Goal: Task Accomplishment & Management: Use online tool/utility

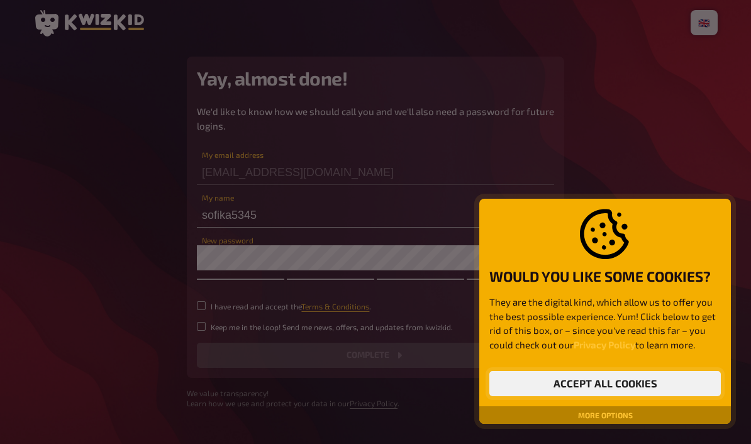
click at [636, 378] on button "Accept all cookies" at bounding box center [604, 383] width 231 height 25
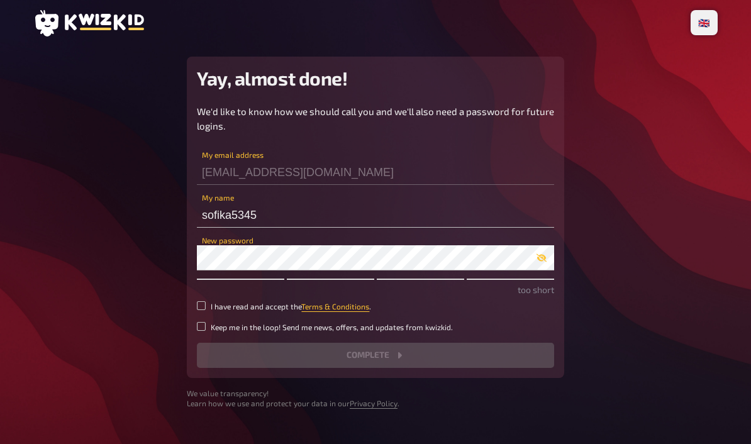
click at [629, 55] on div "🇩🇪 Deutsch 🇬🇧 English 🇳🇱 Nederlands Yay, almost done! We'd like to know how we …" at bounding box center [375, 234] width 704 height 469
click at [582, 97] on main "Yay, almost done! We'd like to know how we should call you and we'll also need …" at bounding box center [375, 233] width 684 height 352
click at [465, 219] on input "sofika5345" at bounding box center [375, 214] width 357 height 25
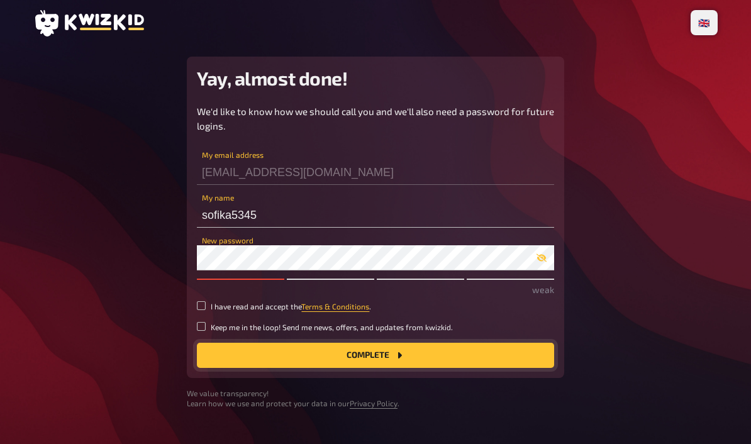
click at [412, 349] on button "Complete" at bounding box center [375, 355] width 357 height 25
click at [204, 304] on input "I have read and accept the Terms & Conditions ." at bounding box center [201, 305] width 9 height 9
checkbox input "true"
click at [206, 327] on input "Keep me in the loop! Send me news, offers, and updates from kwizkid." at bounding box center [201, 326] width 9 height 9
click at [203, 322] on input "Keep me in the loop! Send me news, offers, and updates from kwizkid." at bounding box center [201, 326] width 9 height 9
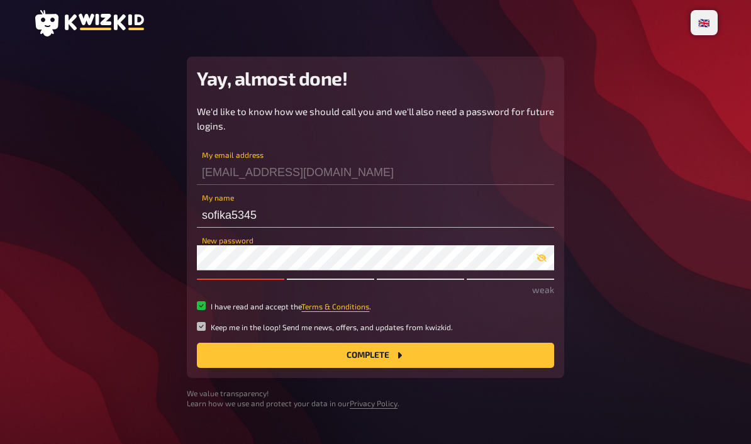
checkbox input "false"
click at [214, 350] on button "Complete" at bounding box center [375, 355] width 357 height 25
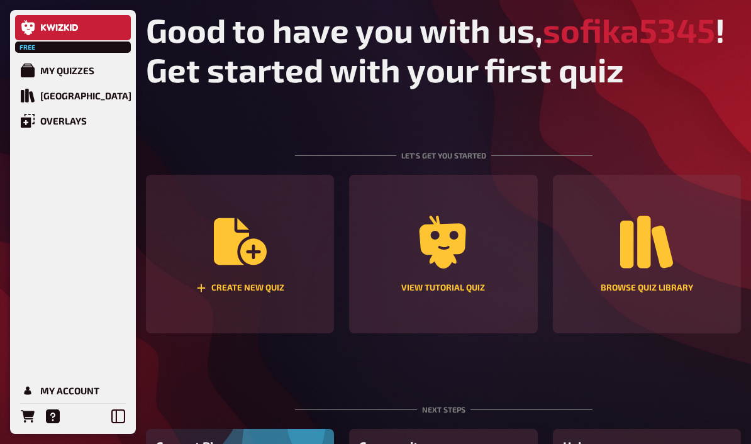
click at [508, 127] on div "Let's get you started" at bounding box center [443, 146] width 297 height 55
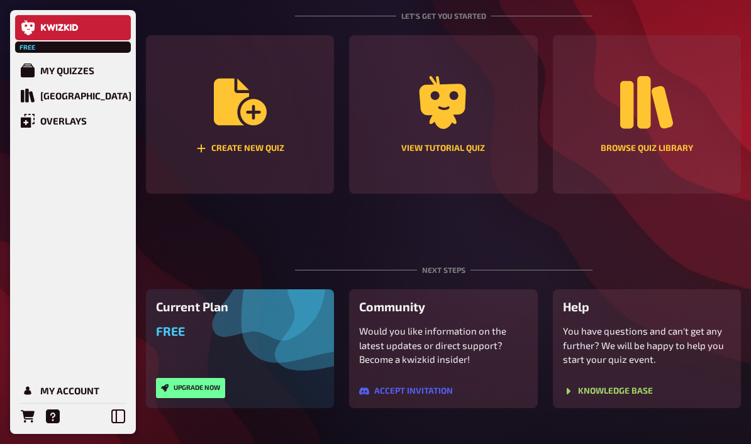
scroll to position [135, 0]
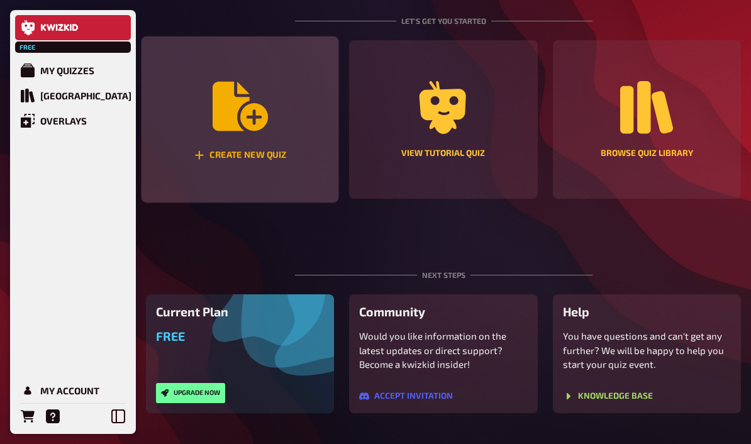
click at [300, 126] on div "Create new quiz" at bounding box center [239, 119] width 197 height 167
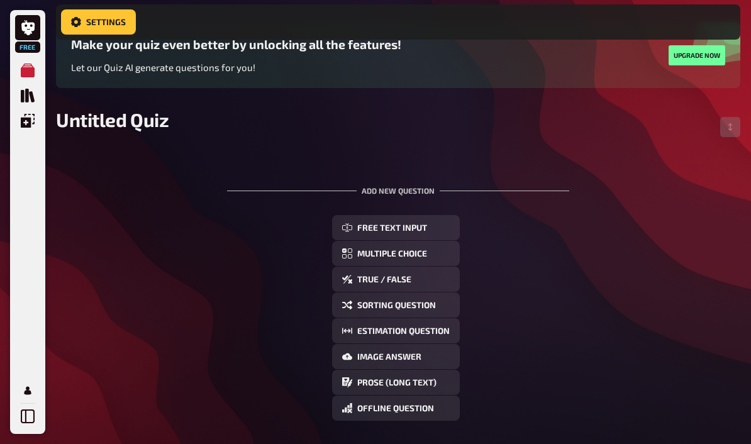
scroll to position [118, 0]
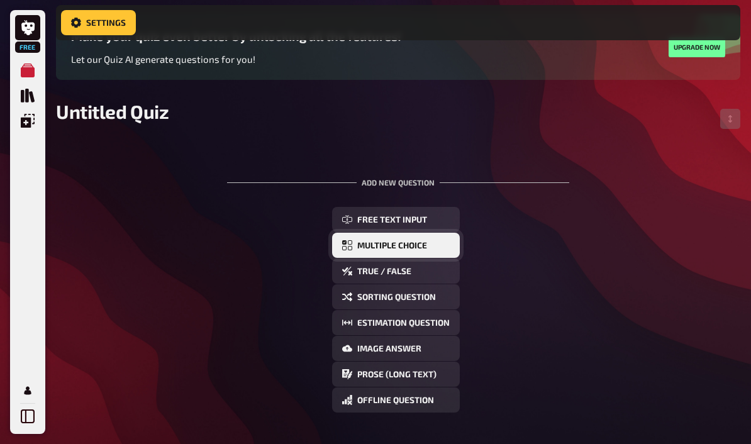
click at [438, 251] on button "Multiple Choice" at bounding box center [396, 245] width 128 height 25
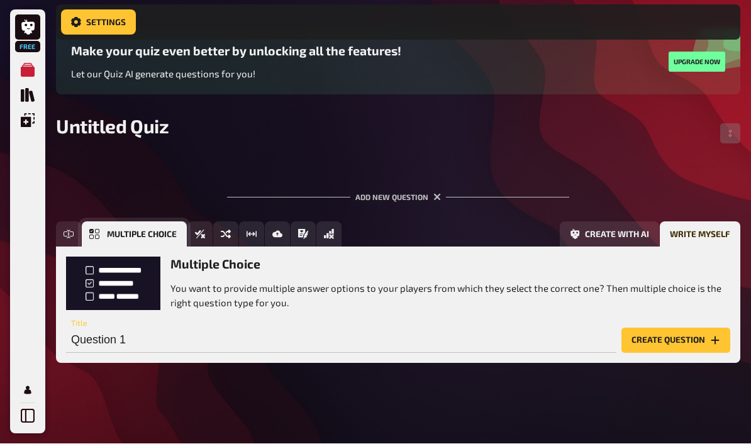
scroll to position [105, 0]
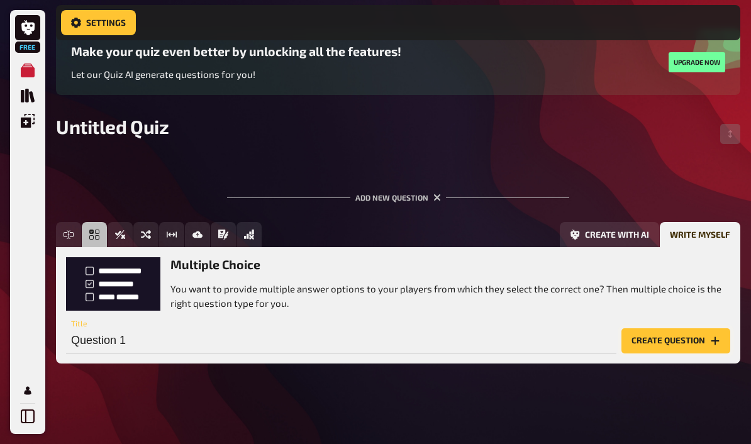
click at [681, 346] on button "Create question" at bounding box center [675, 340] width 109 height 25
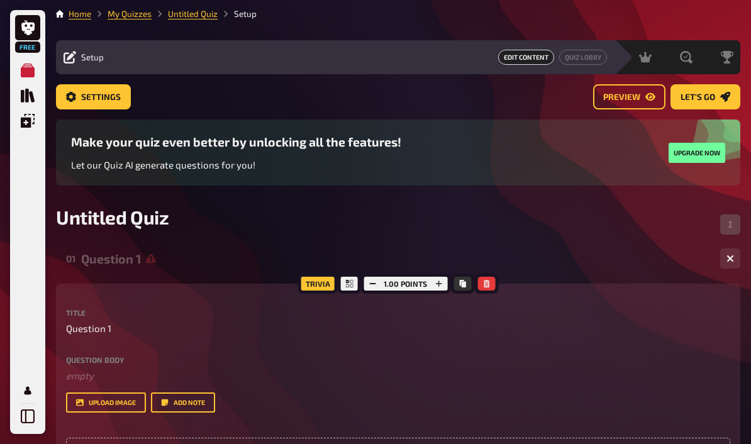
scroll to position [0, 0]
